Goal: Navigation & Orientation: Go to known website

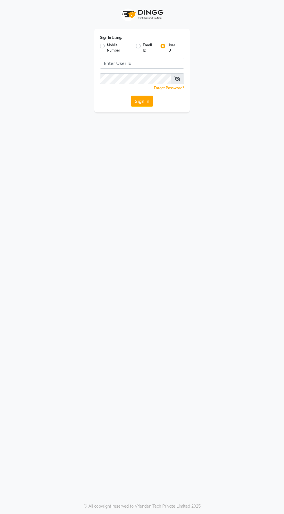
click at [145, 103] on button "Sign In" at bounding box center [142, 101] width 22 height 11
click at [143, 65] on input "Username" at bounding box center [142, 63] width 84 height 11
type input "eliteimagemakeover"
click at [131, 96] on button "Sign In" at bounding box center [142, 101] width 22 height 11
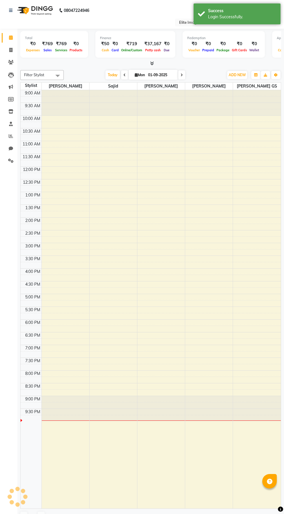
select select "en"
